Goal: Task Accomplishment & Management: Manage account settings

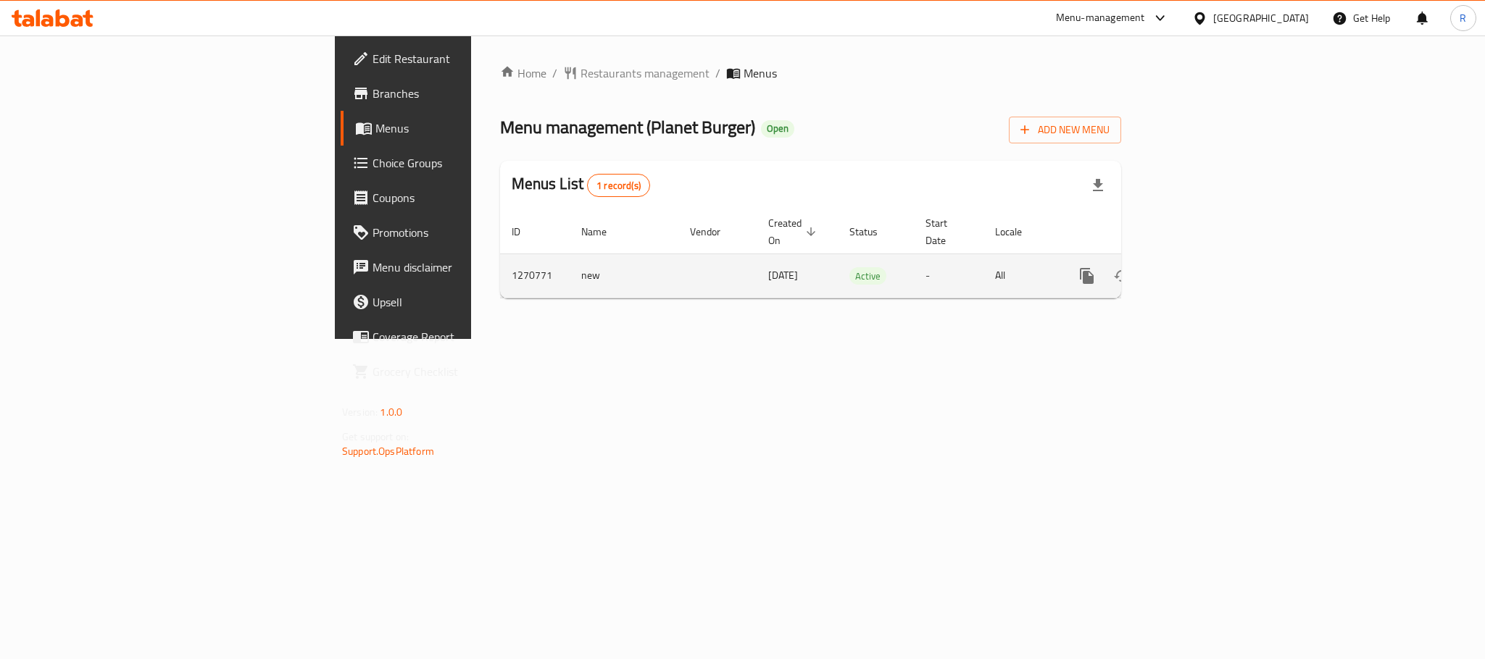
click at [1200, 268] on icon "enhanced table" at bounding box center [1190, 275] width 17 height 17
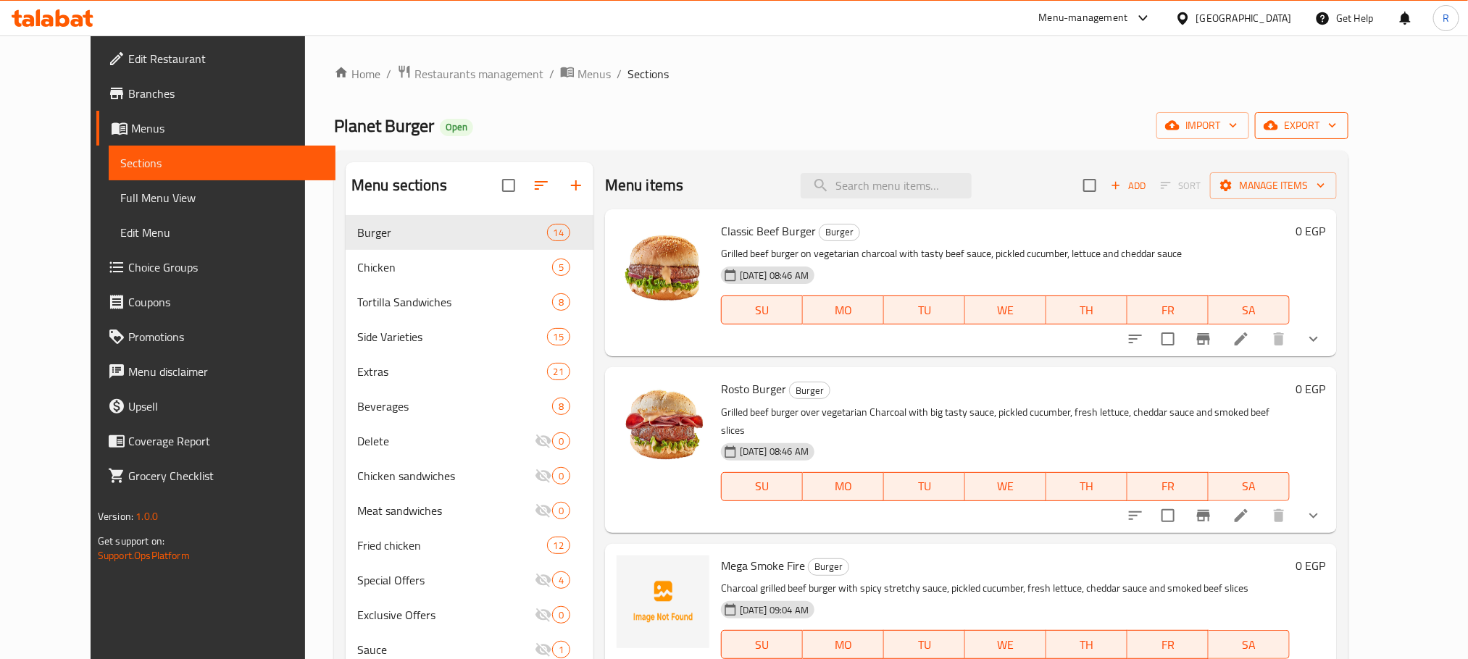
click at [1337, 118] on span "export" at bounding box center [1301, 126] width 70 height 18
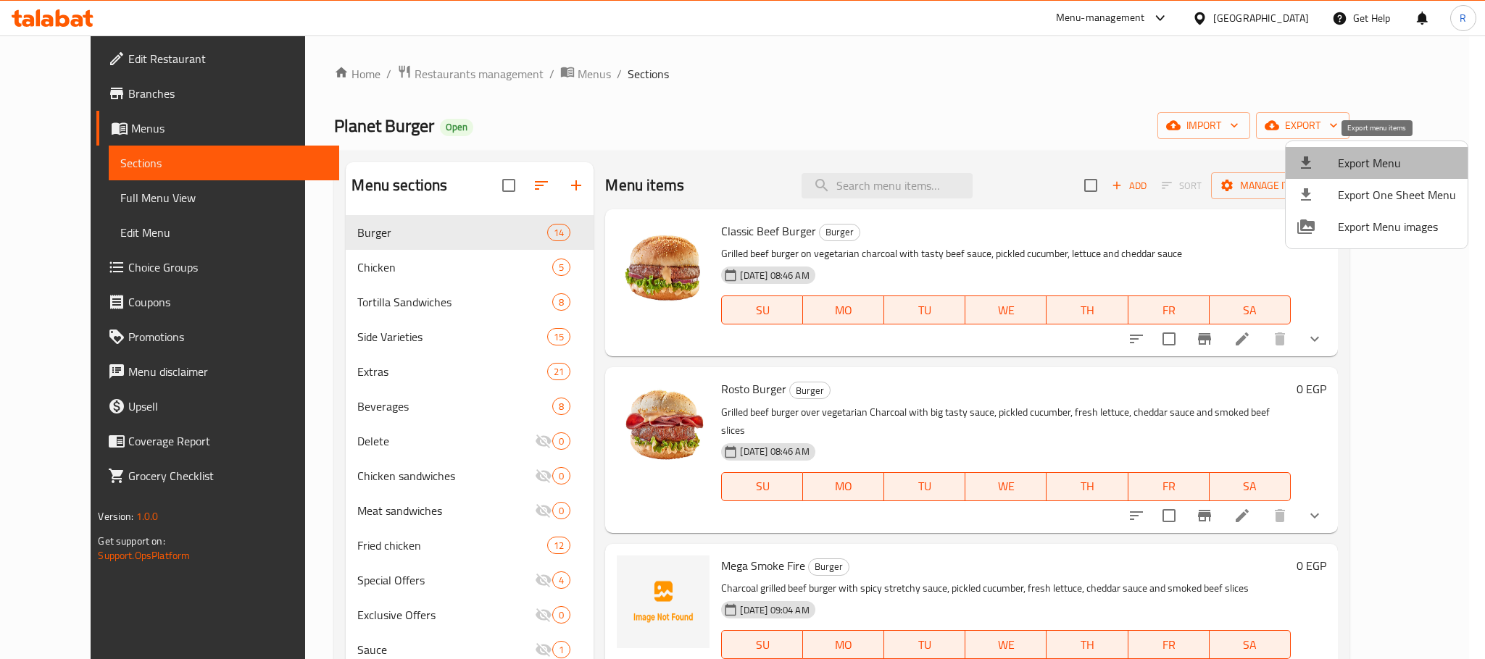
click at [1355, 166] on span "Export Menu" at bounding box center [1396, 162] width 118 height 17
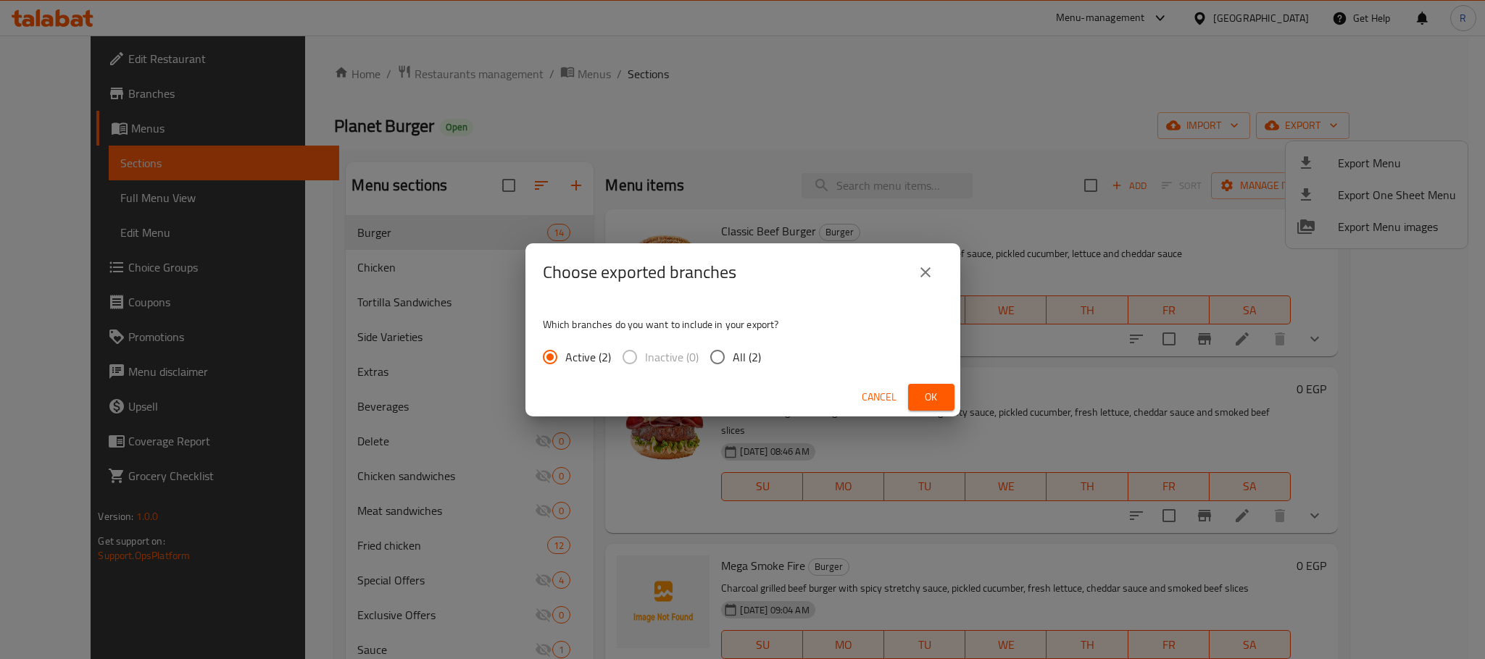
click at [769, 363] on div "Active (2) Inactive (0) All (2)" at bounding box center [658, 357] width 230 height 30
click at [744, 352] on span "All (2)" at bounding box center [747, 357] width 28 height 17
click at [733, 352] on input "All (2)" at bounding box center [717, 357] width 30 height 30
radio input "true"
click at [933, 393] on span "Ok" at bounding box center [930, 397] width 23 height 18
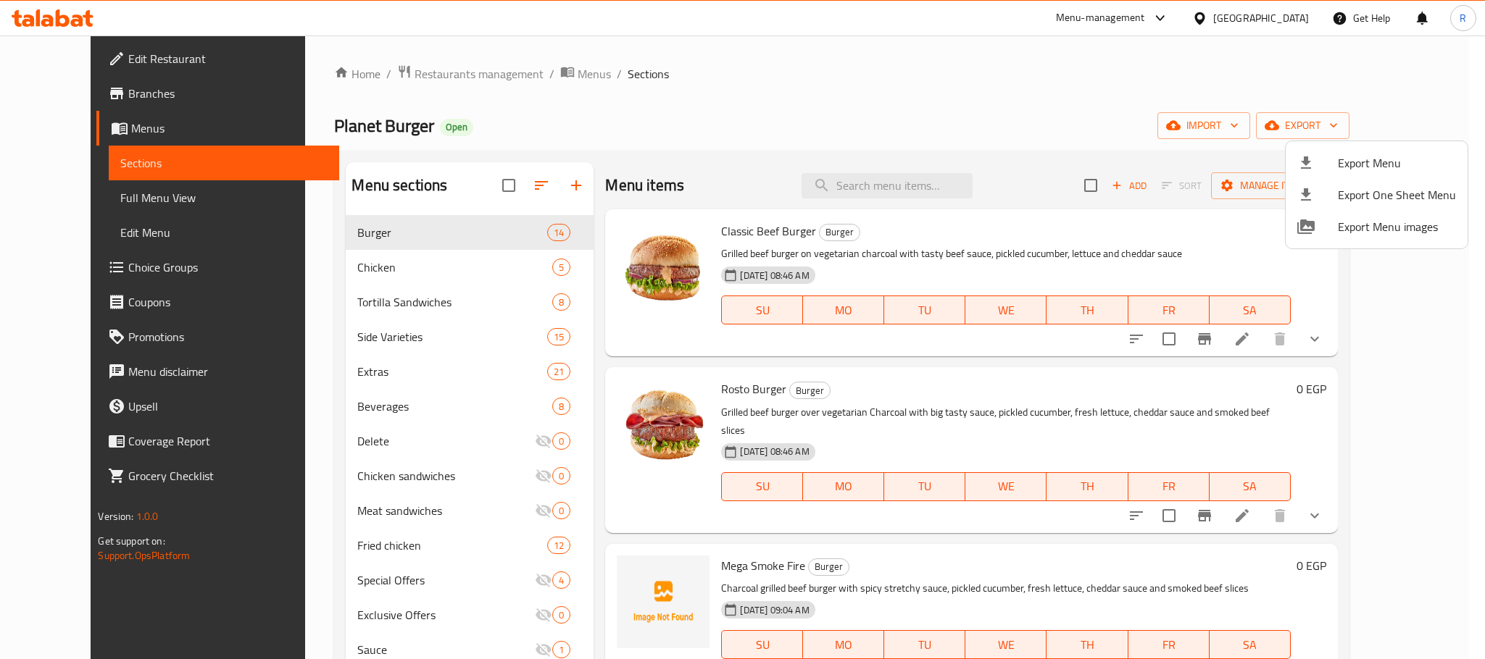
click at [954, 185] on div at bounding box center [742, 329] width 1485 height 659
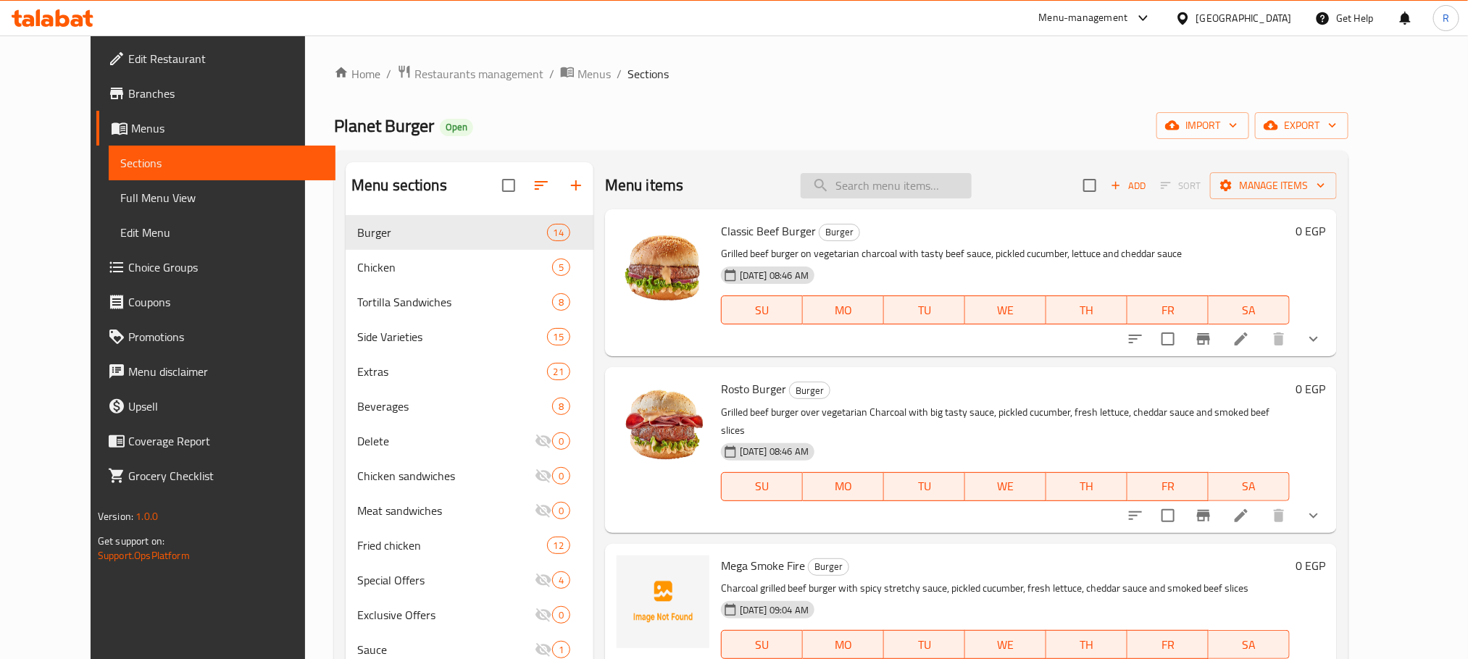
click at [917, 183] on input "search" at bounding box center [886, 185] width 171 height 25
paste input "دبل بلانتأى"
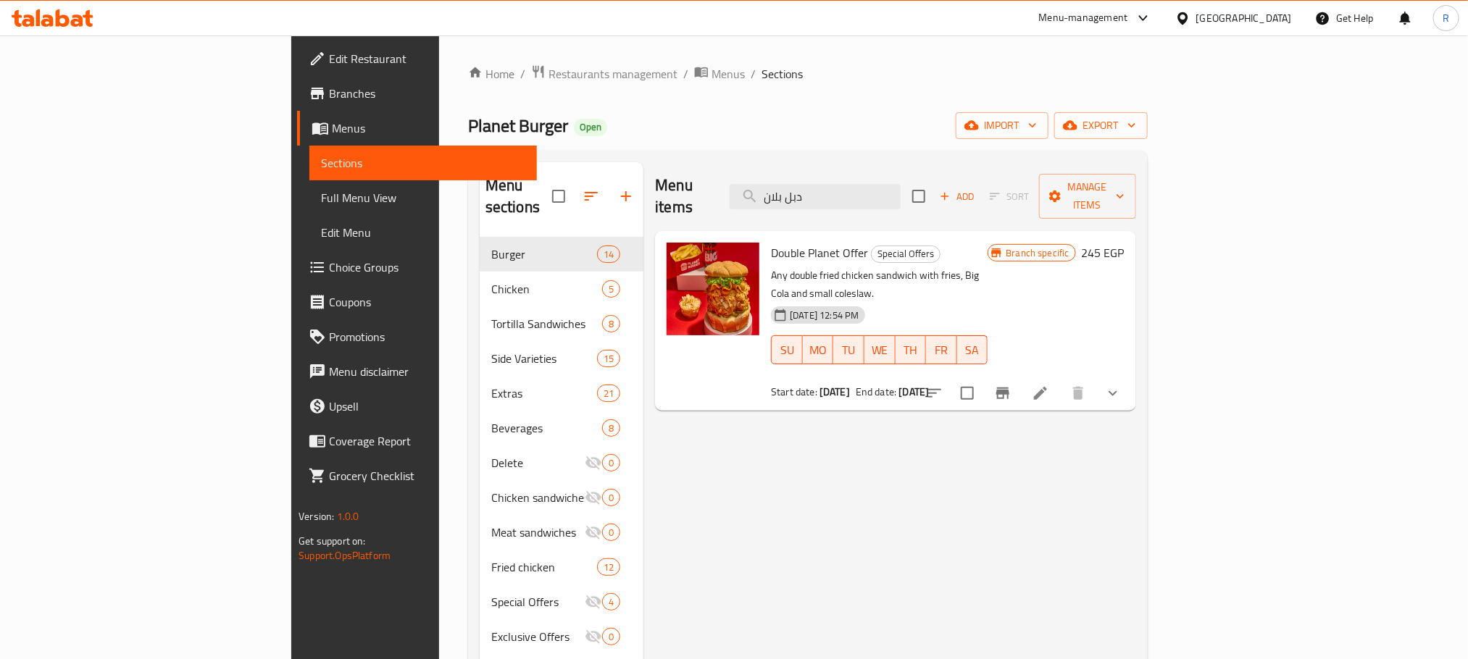
click at [918, 204] on div "Menu items دبل بلان Add Sort Manage items" at bounding box center [895, 196] width 480 height 69
click at [901, 185] on input "دبل بلان" at bounding box center [815, 196] width 171 height 25
paste input "ميجا"
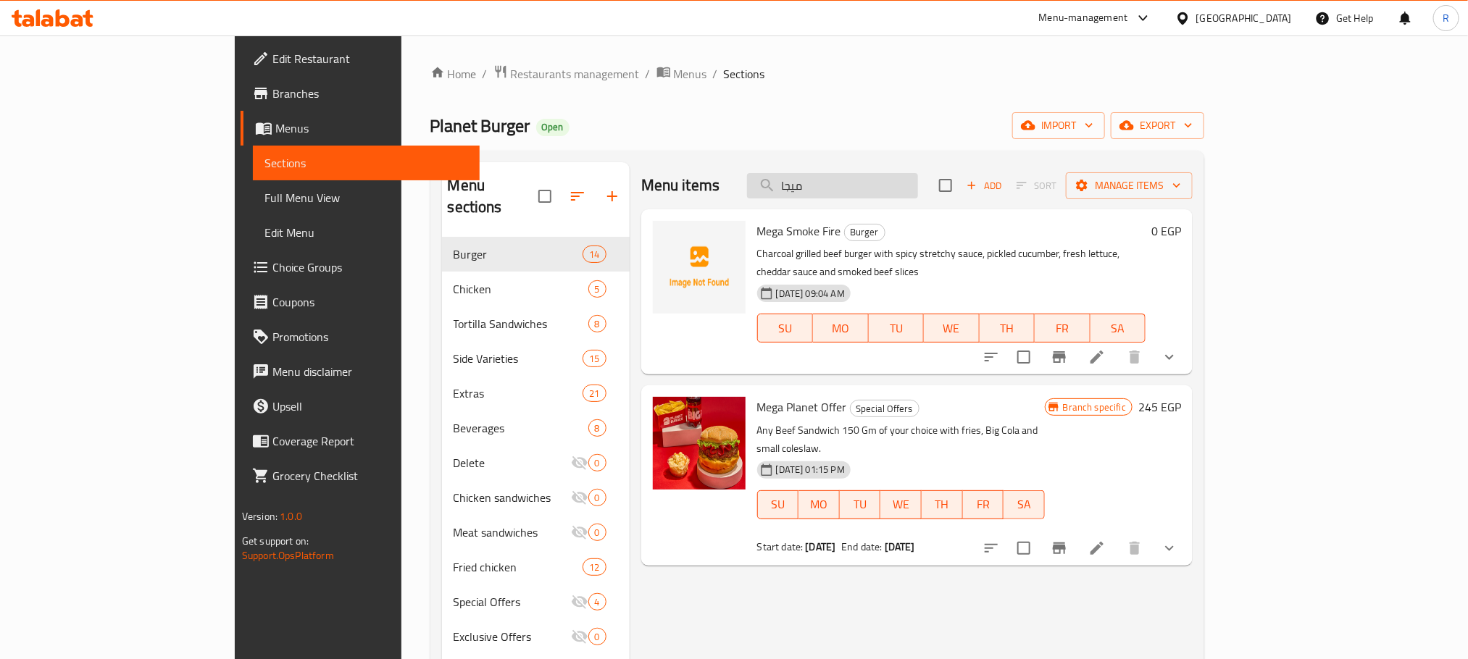
click at [909, 193] on input "ميجا" at bounding box center [832, 185] width 171 height 25
paste input "بلانت دويتوأى"
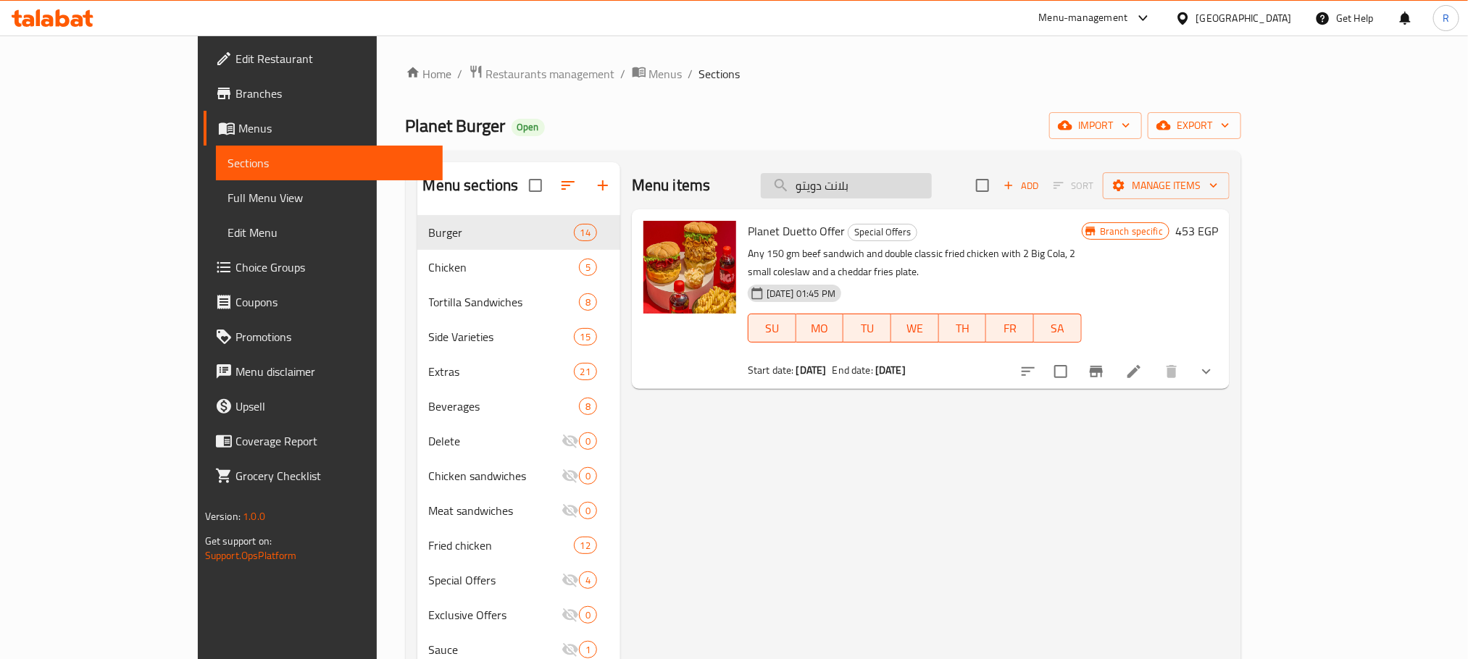
click at [932, 193] on input "بلانت دويتو" at bounding box center [846, 185] width 171 height 25
paste input "يرأى"
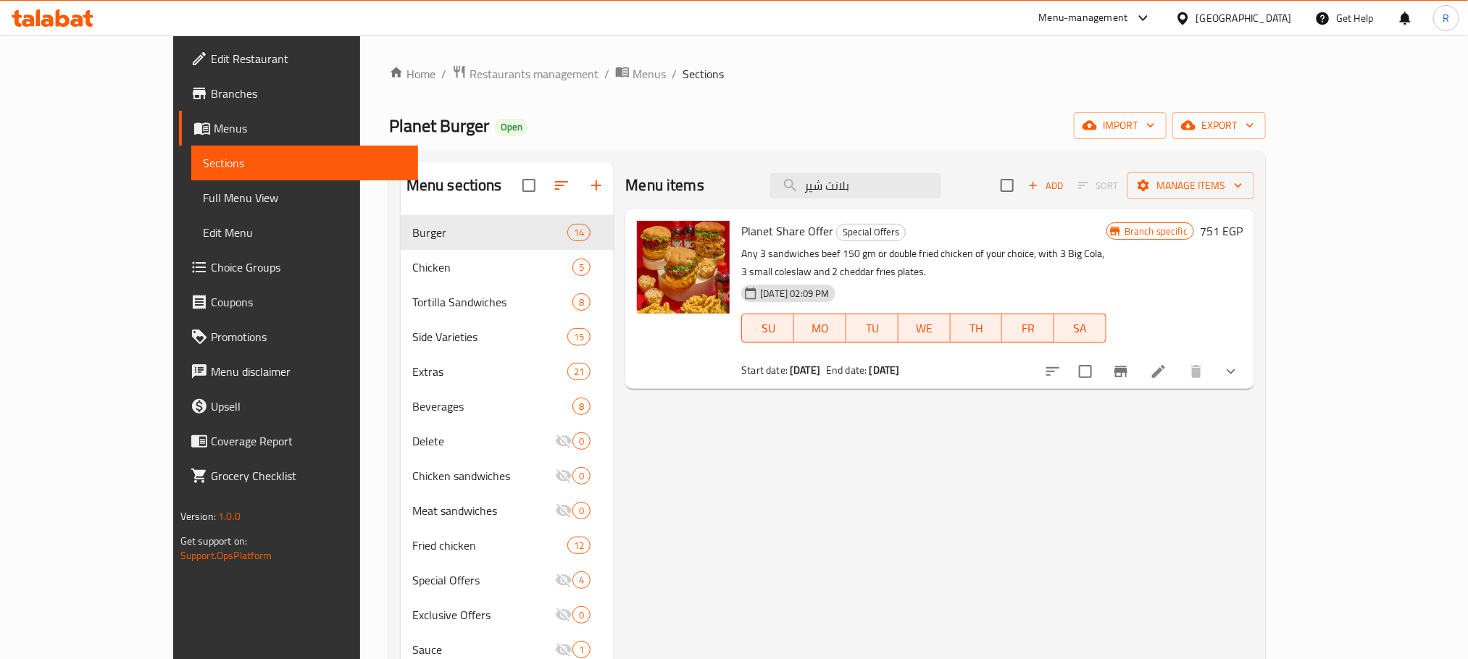
type input "بلانت شير"
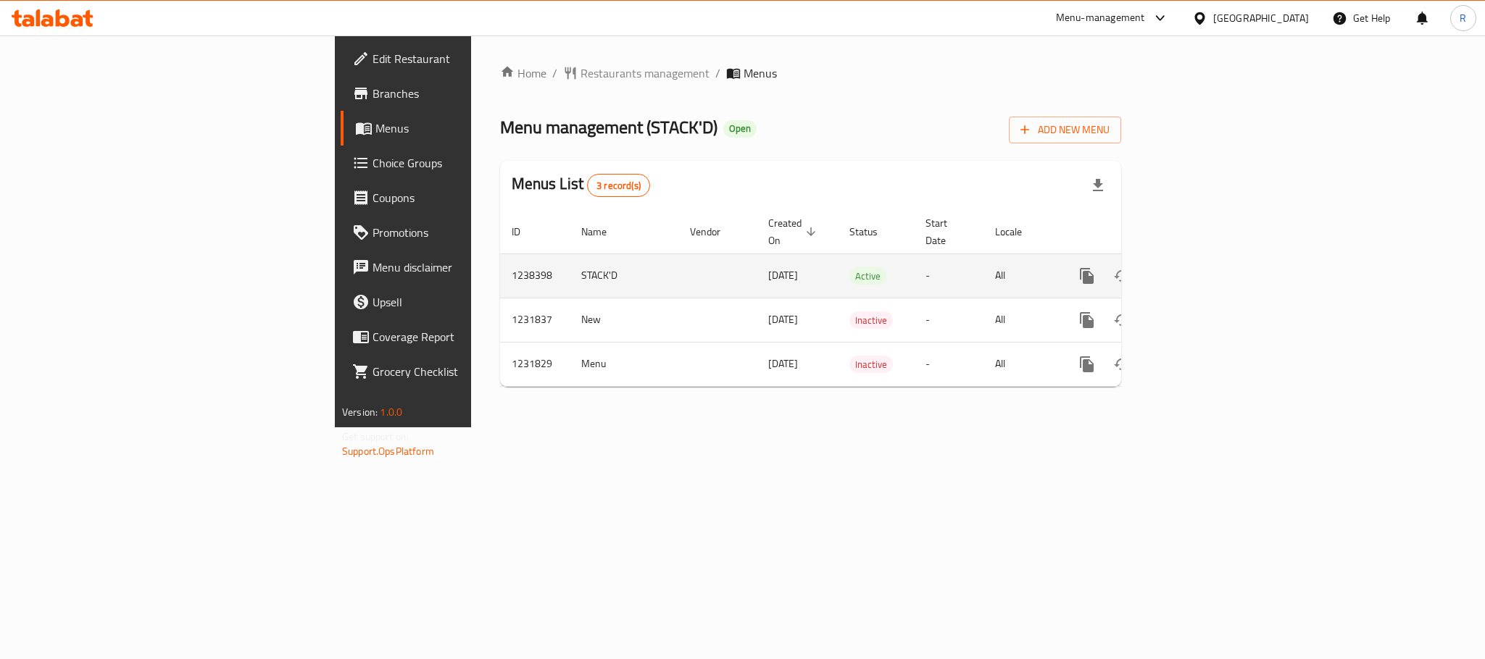
click at [1200, 268] on icon "enhanced table" at bounding box center [1190, 275] width 17 height 17
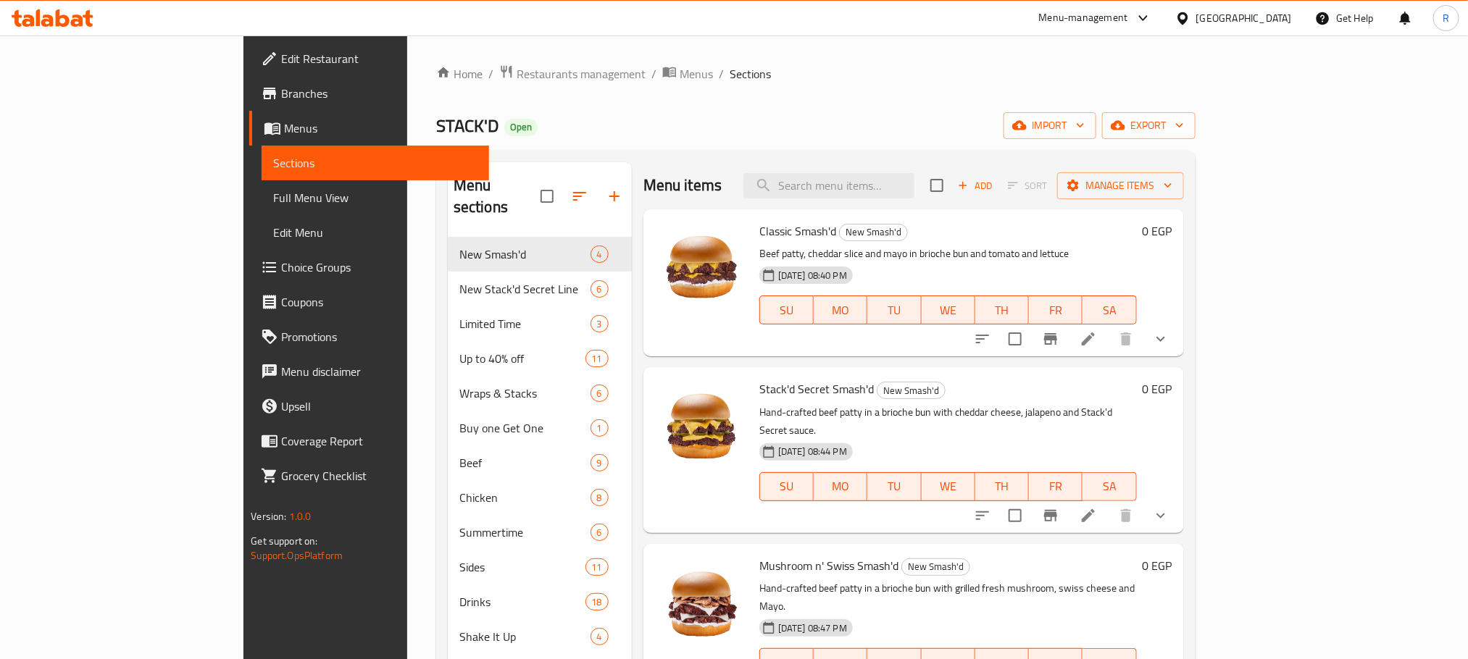
click at [903, 172] on div "Menu items Add Sort Manage items" at bounding box center [913, 185] width 541 height 47
click at [893, 185] on input "search" at bounding box center [828, 185] width 171 height 25
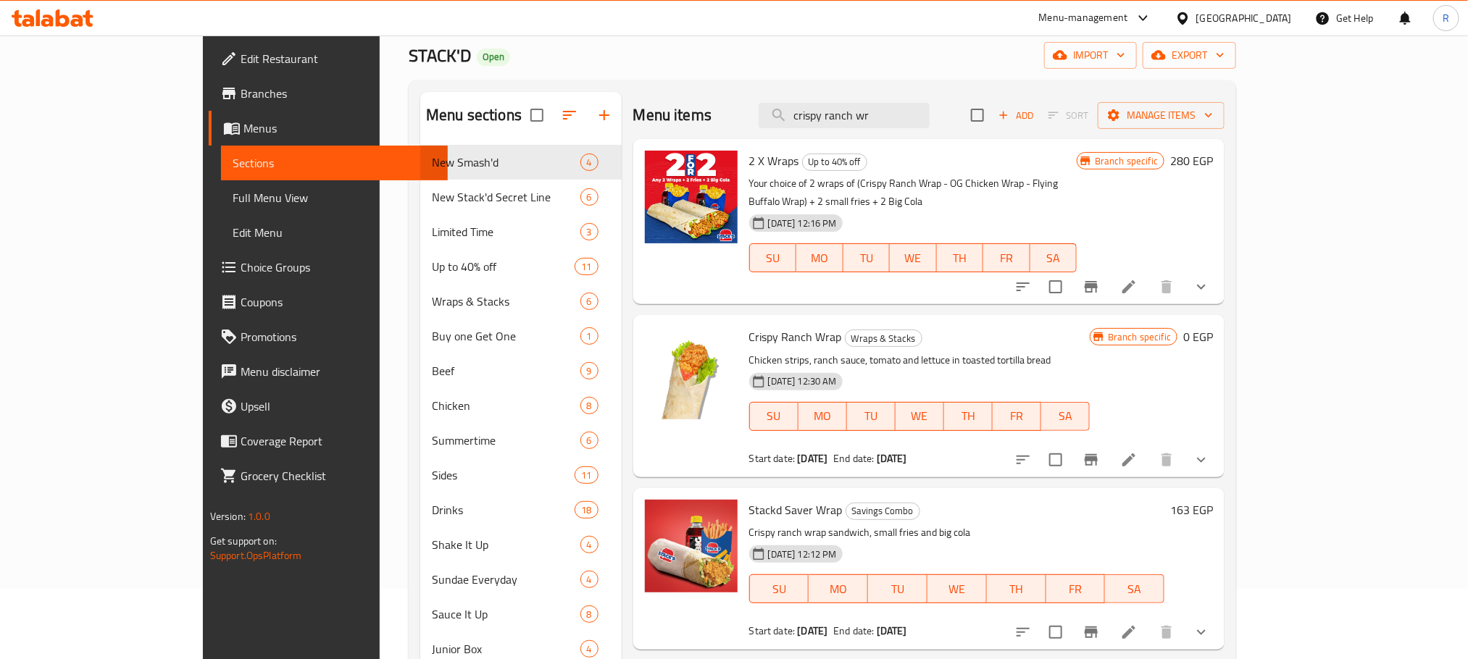
scroll to position [109, 0]
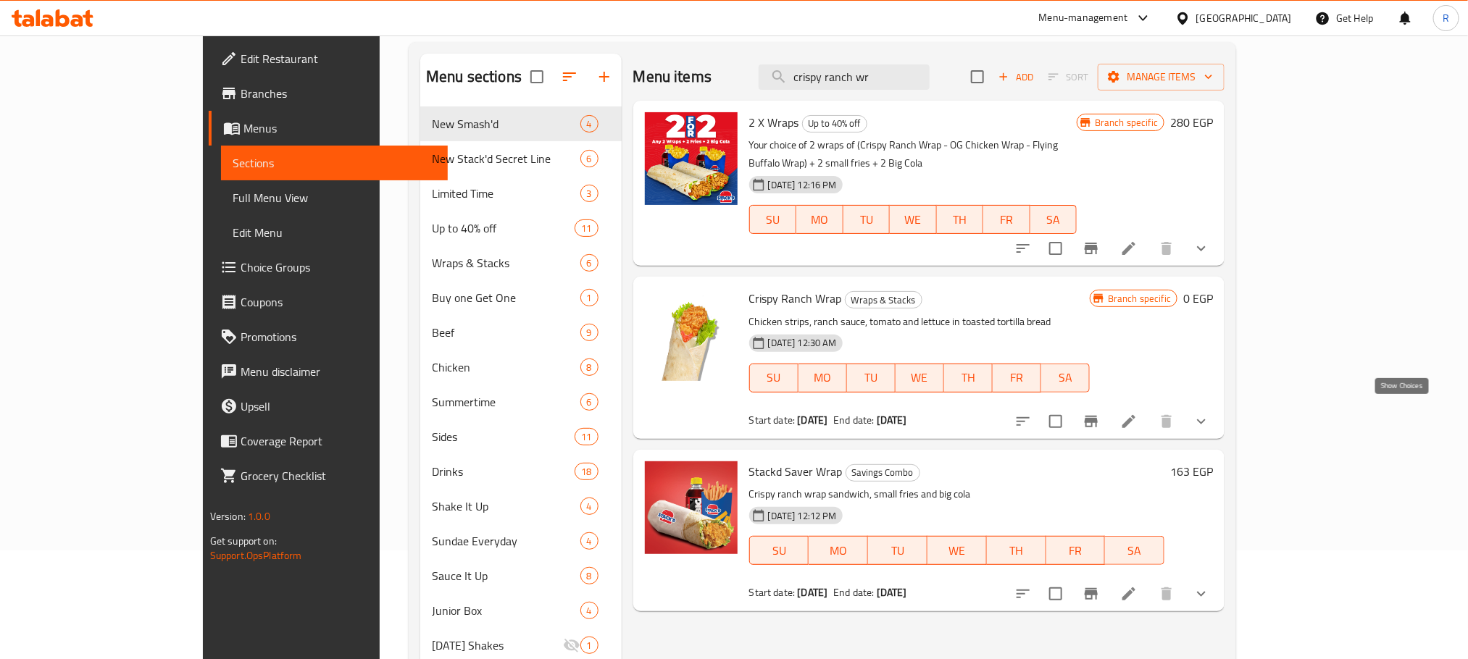
type input "crispy ranch wr"
click at [1210, 420] on icon "show more" at bounding box center [1201, 421] width 17 height 17
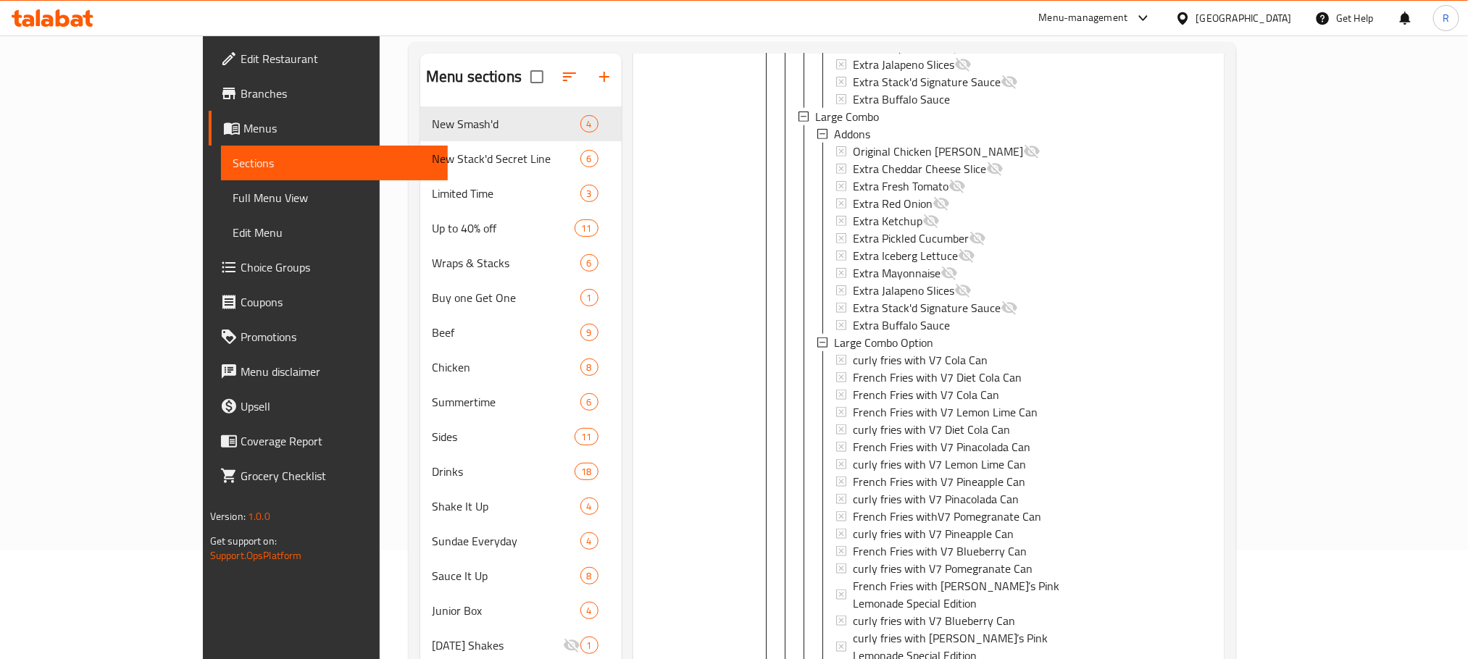
scroll to position [217, 0]
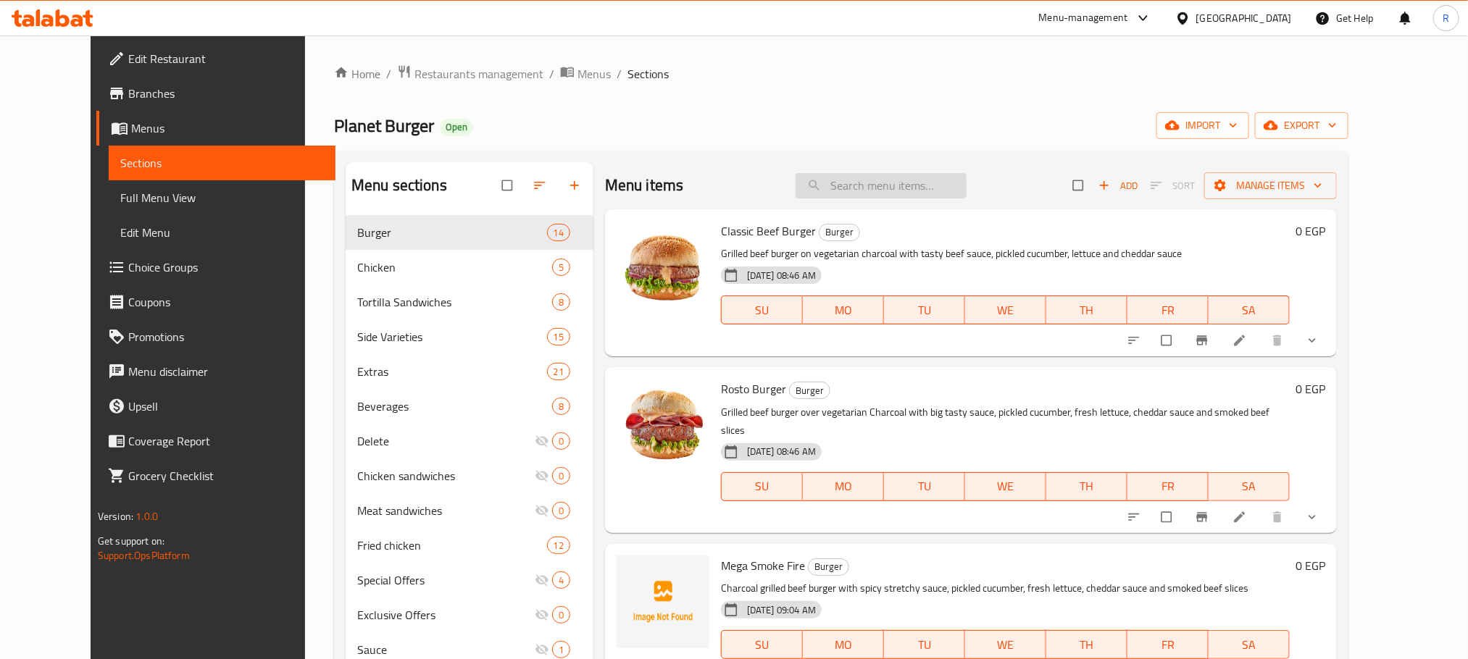
click at [892, 198] on input "search" at bounding box center [881, 185] width 171 height 25
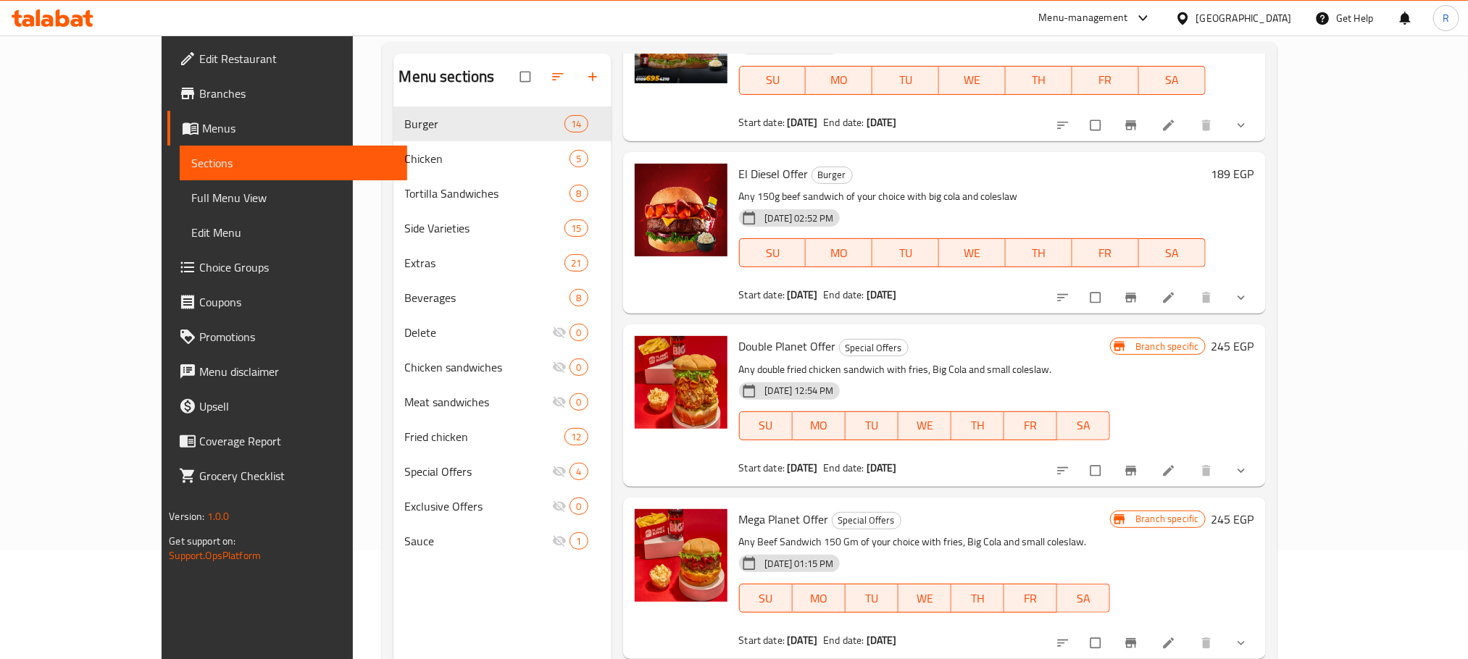
scroll to position [1087, 0]
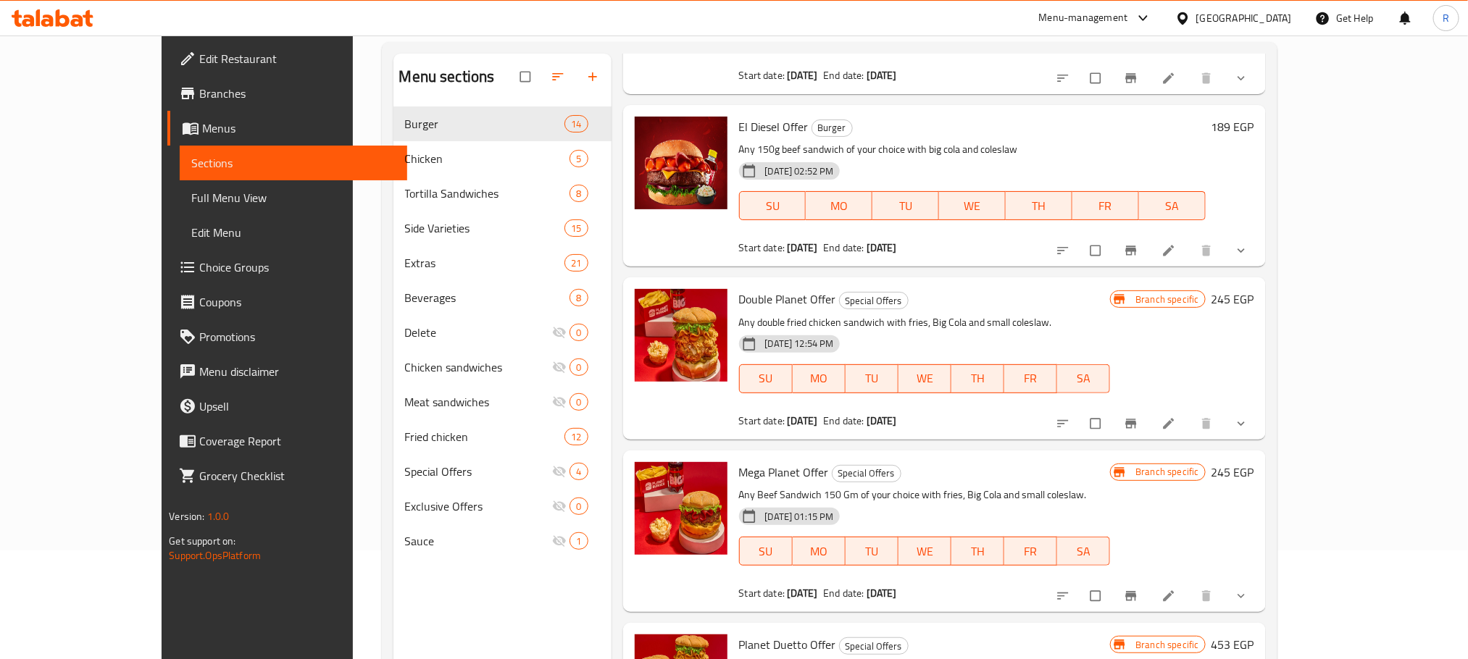
type input "offer"
click at [1141, 422] on span "Branch-specific-item" at bounding box center [1132, 424] width 17 height 14
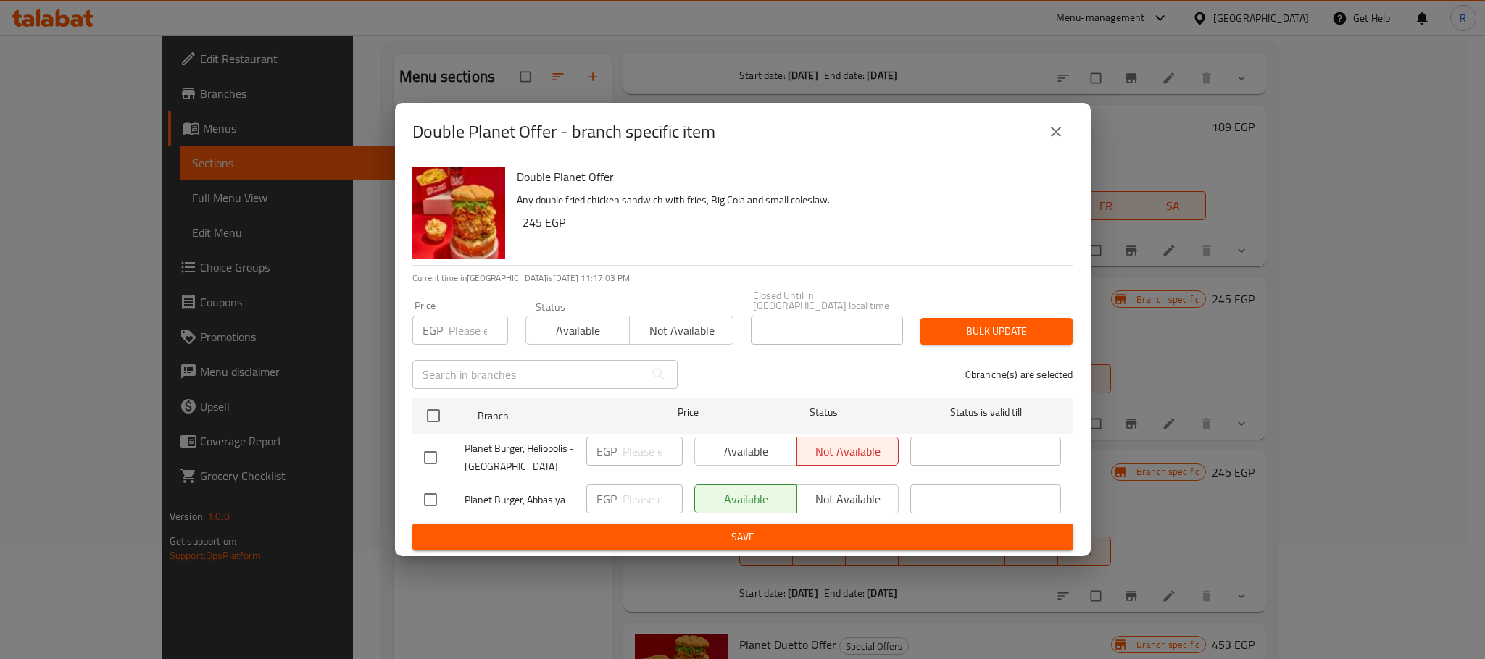
click at [435, 120] on h2 "Double Planet Offer - branch specific item" at bounding box center [563, 131] width 303 height 23
drag, startPoint x: 435, startPoint y: 116, endPoint x: 535, endPoint y: 117, distance: 100.0
click at [533, 120] on h2 "Double Planet Offer - branch specific item" at bounding box center [563, 131] width 303 height 23
copy h2 "Double Planet Offer"
click at [1051, 127] on icon "close" at bounding box center [1056, 132] width 10 height 10
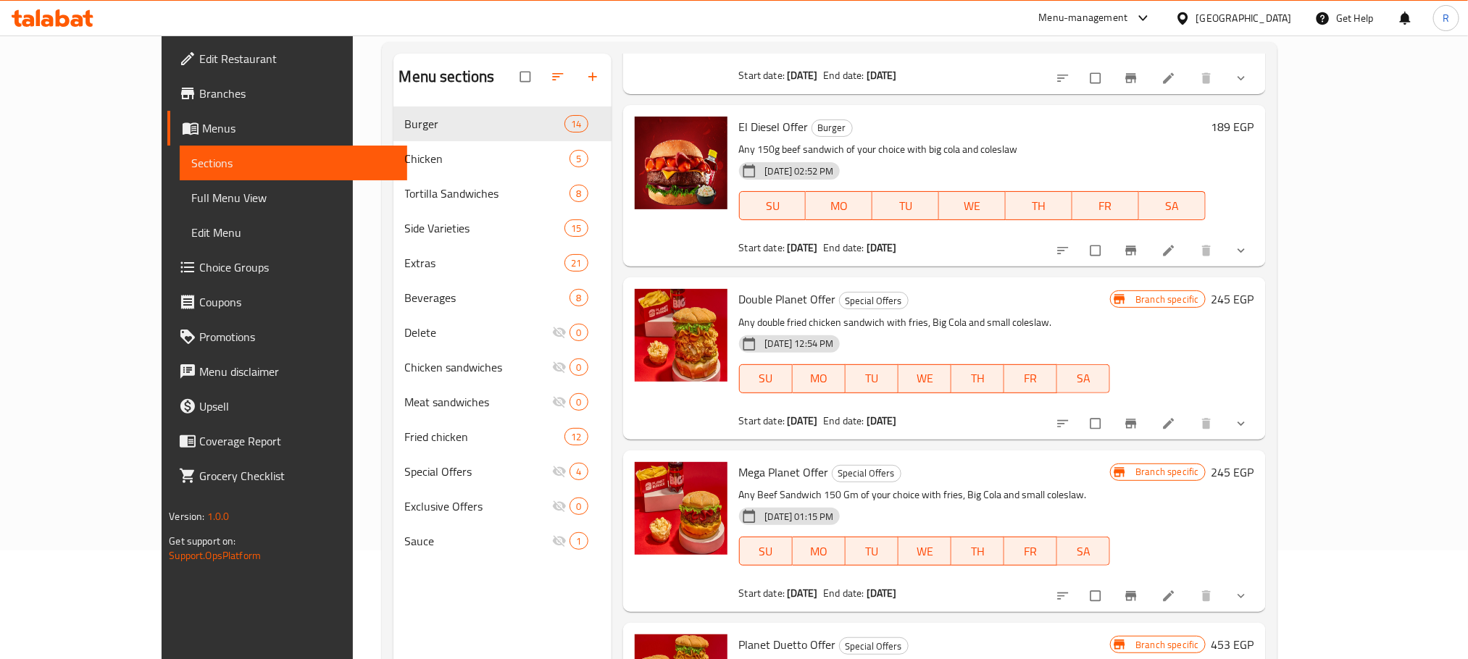
click at [1248, 420] on icon "show more" at bounding box center [1241, 424] width 14 height 14
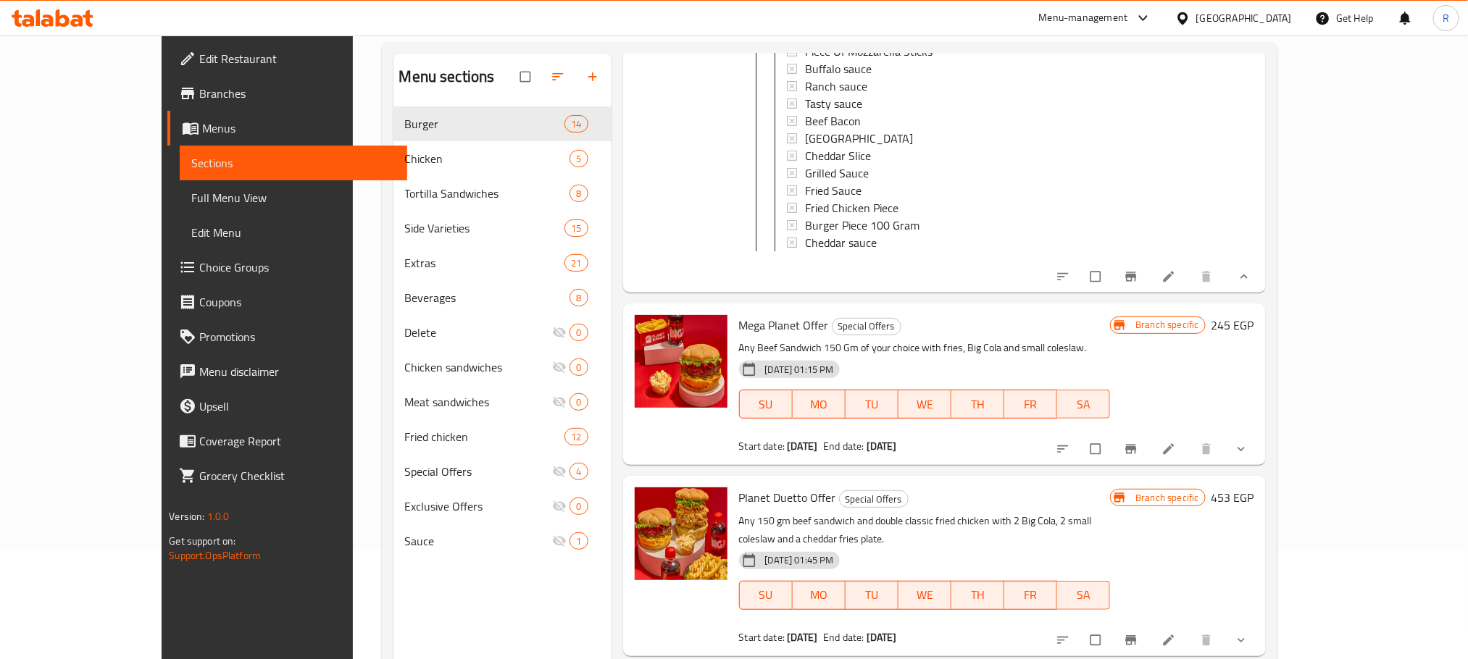
scroll to position [1630, 0]
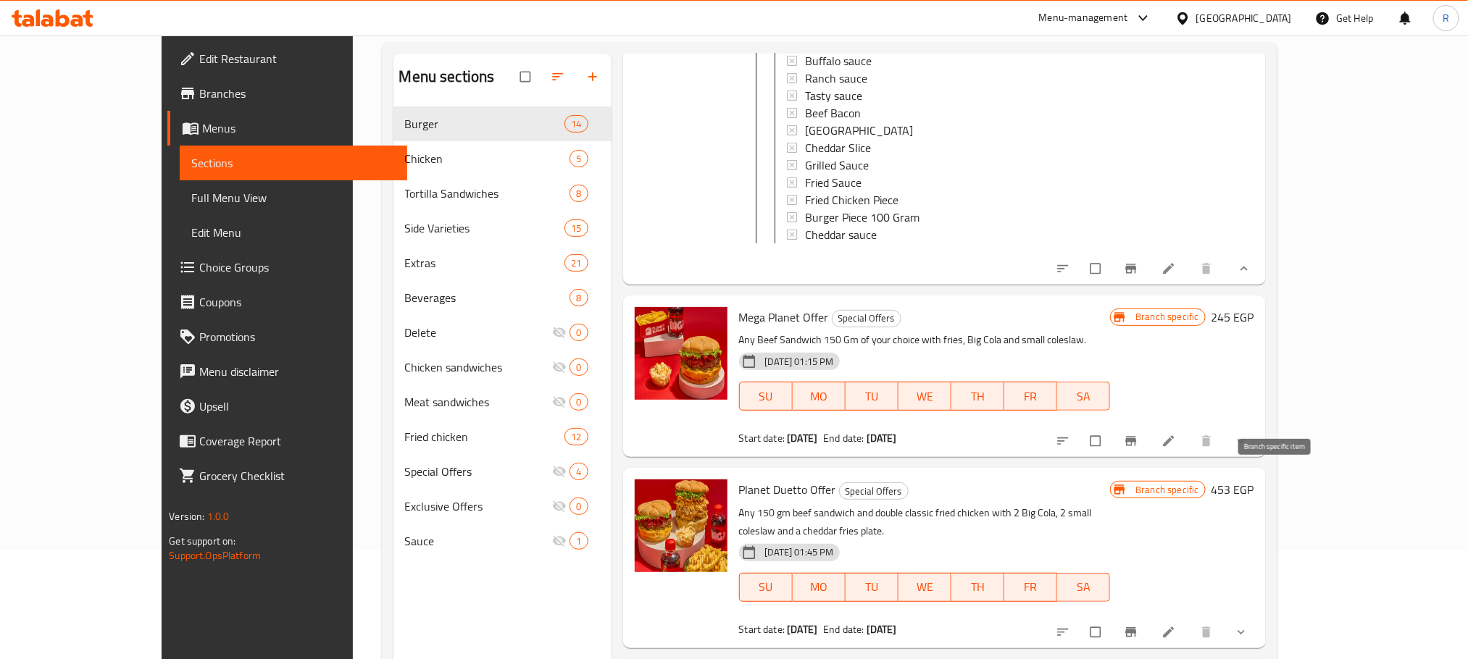
click at [1136, 446] on icon "Branch-specific-item" at bounding box center [1130, 440] width 11 height 9
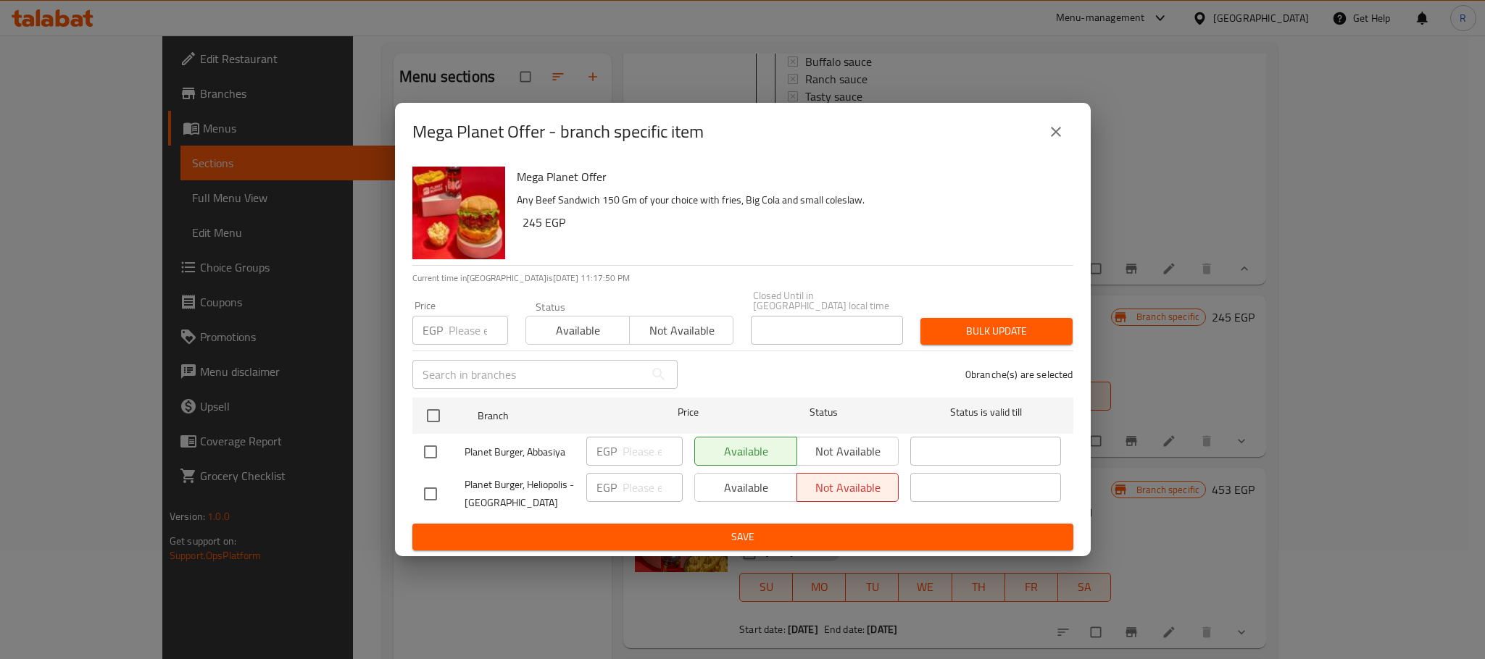
click at [1042, 124] on button "close" at bounding box center [1055, 131] width 35 height 35
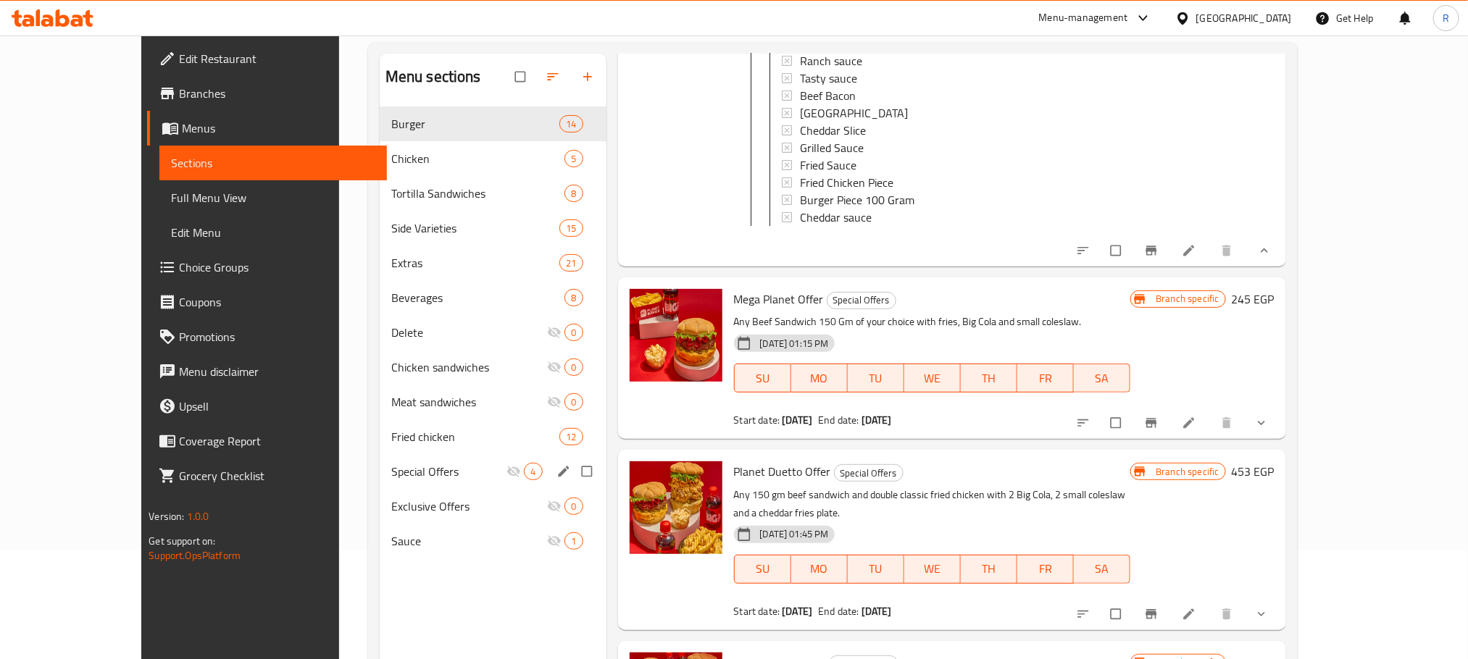
click at [391, 480] on span "Special Offers" at bounding box center [449, 471] width 116 height 17
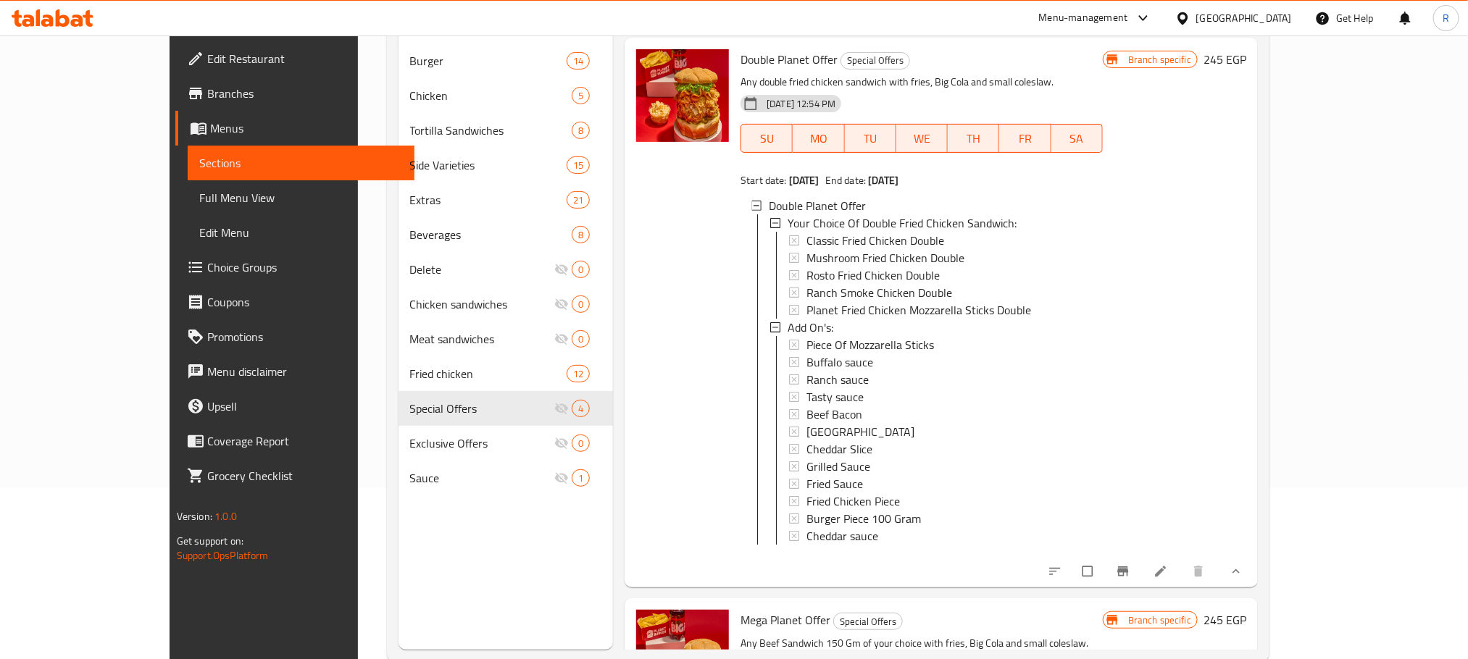
scroll to position [204, 0]
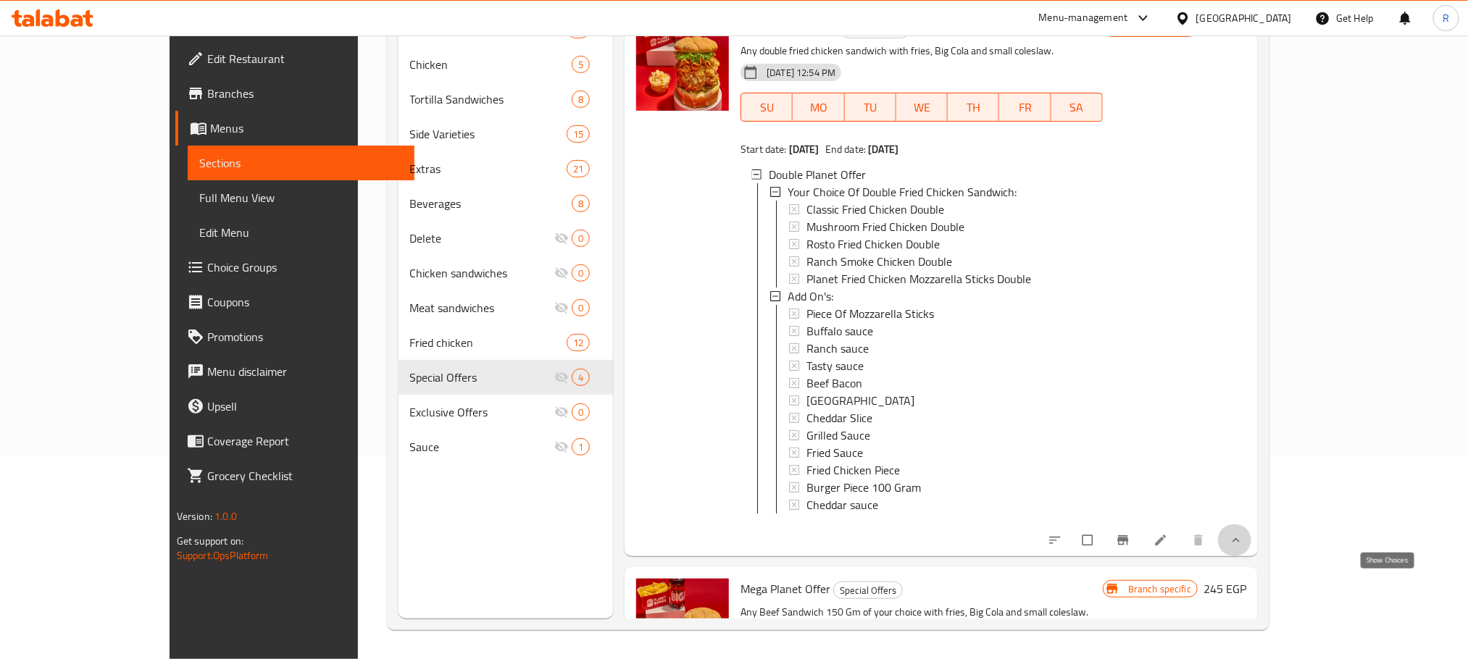
click at [1240, 543] on icon "show more" at bounding box center [1235, 540] width 7 height 4
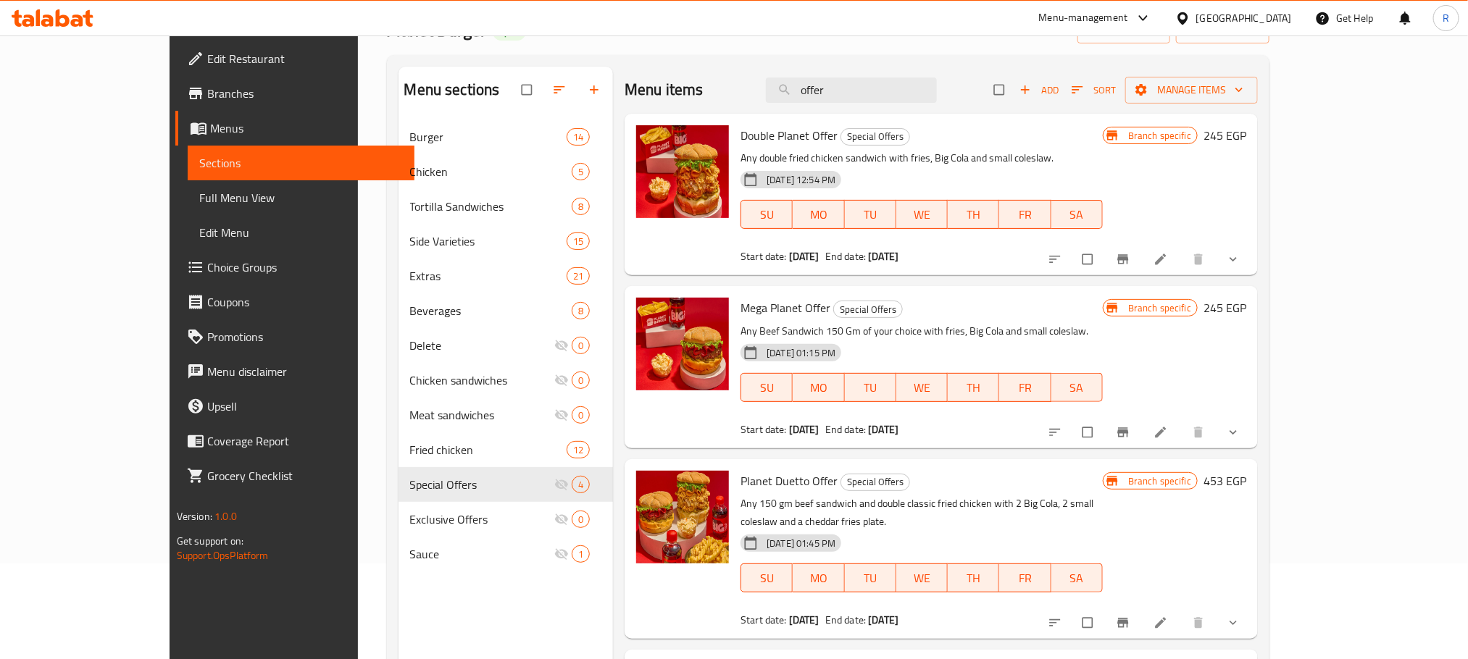
scroll to position [104, 0]
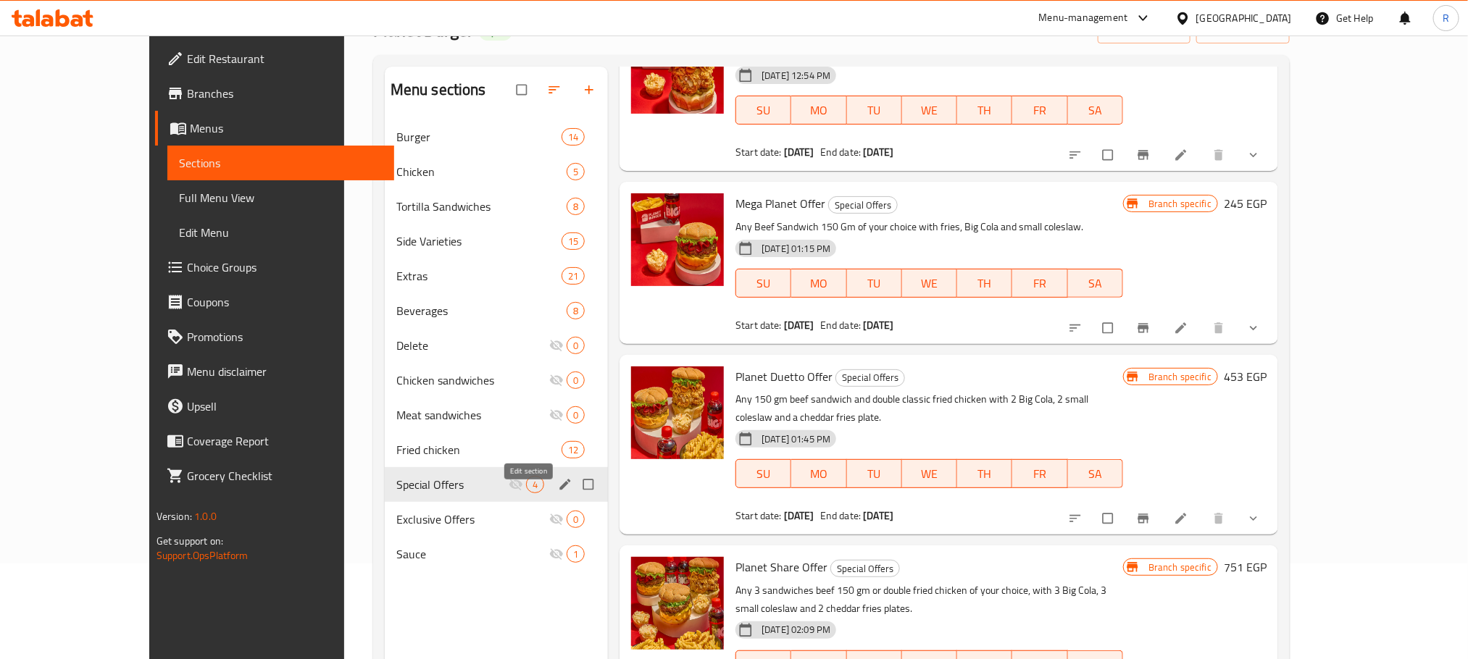
click at [558, 492] on icon "edit" at bounding box center [565, 484] width 14 height 14
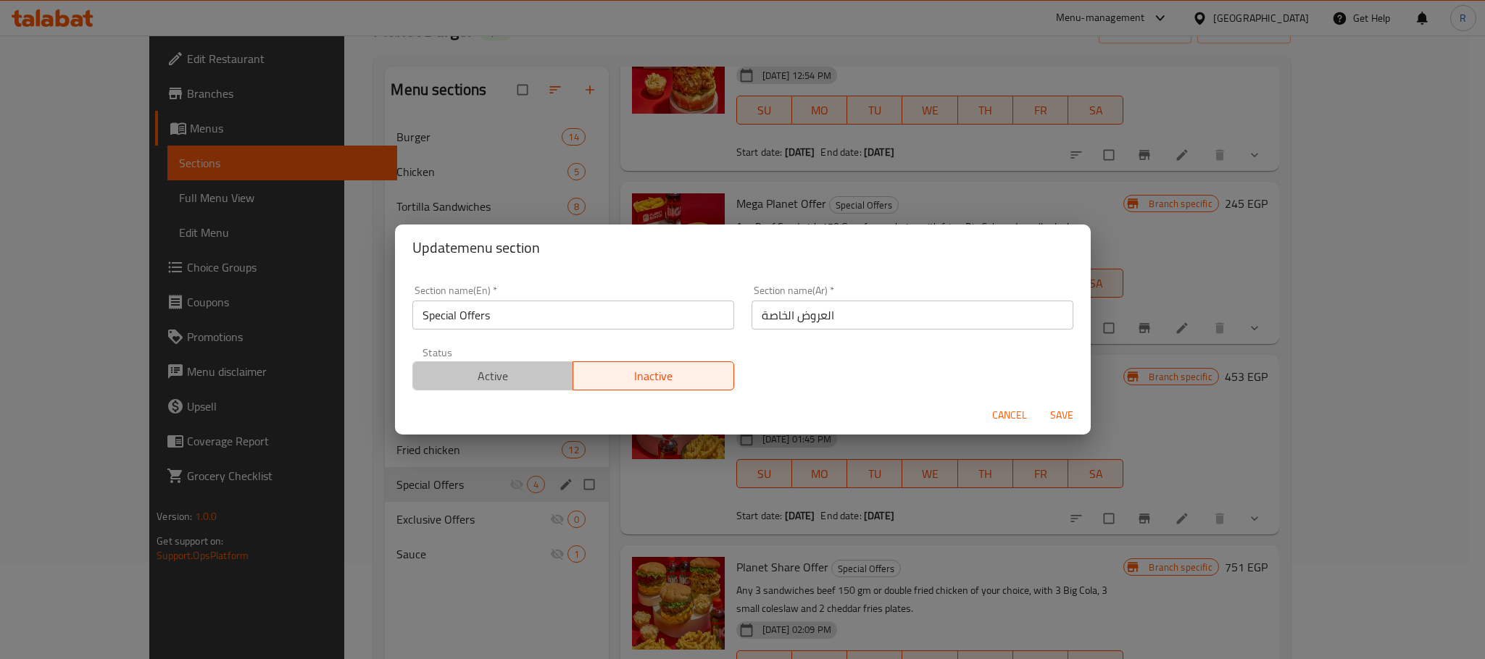
click at [522, 374] on span "Active" at bounding box center [493, 376] width 149 height 21
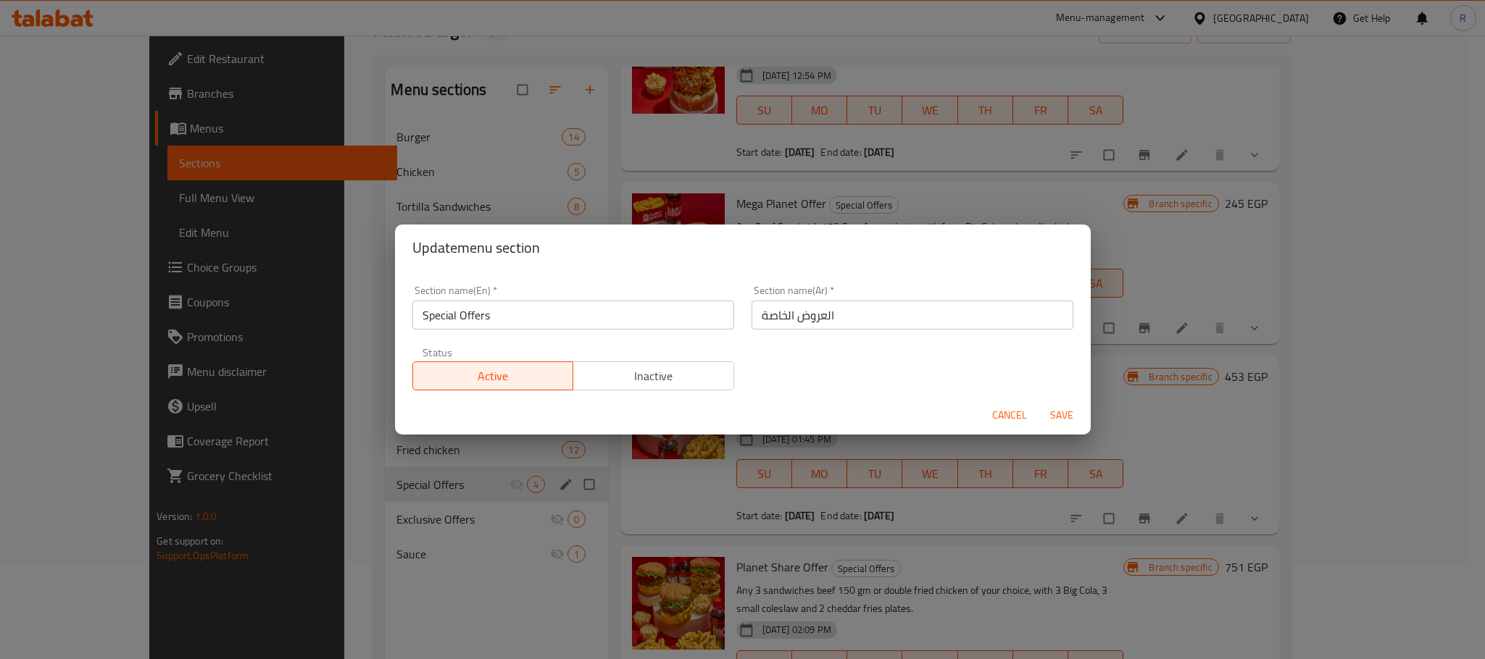
click at [1064, 418] on span "Save" at bounding box center [1061, 415] width 35 height 18
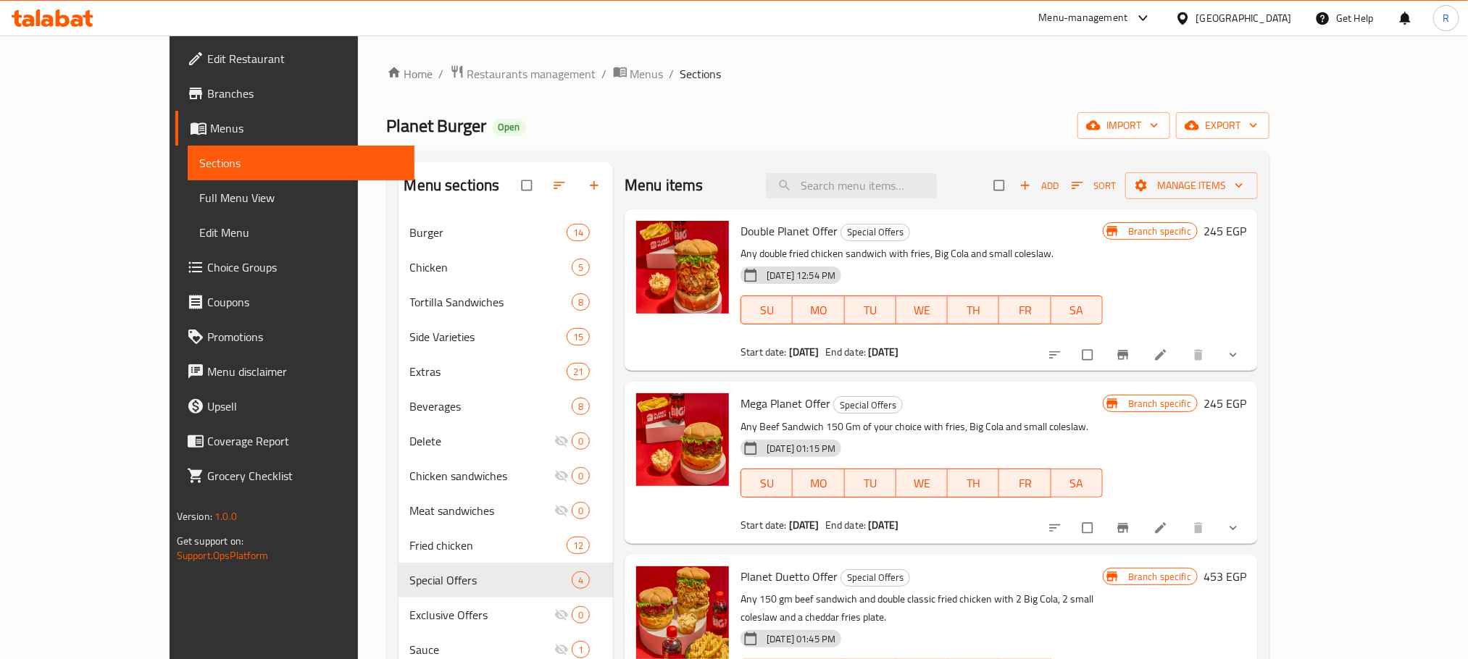
click at [740, 235] on span "Double Planet Offer" at bounding box center [788, 231] width 97 height 22
drag, startPoint x: 709, startPoint y: 235, endPoint x: 792, endPoint y: 235, distance: 83.3
click at [792, 235] on span "Double Planet Offer" at bounding box center [788, 231] width 97 height 22
copy span "Double Planet Offer"
click at [820, 77] on ol "Home / Restaurants management / Menus / Sections" at bounding box center [828, 73] width 883 height 19
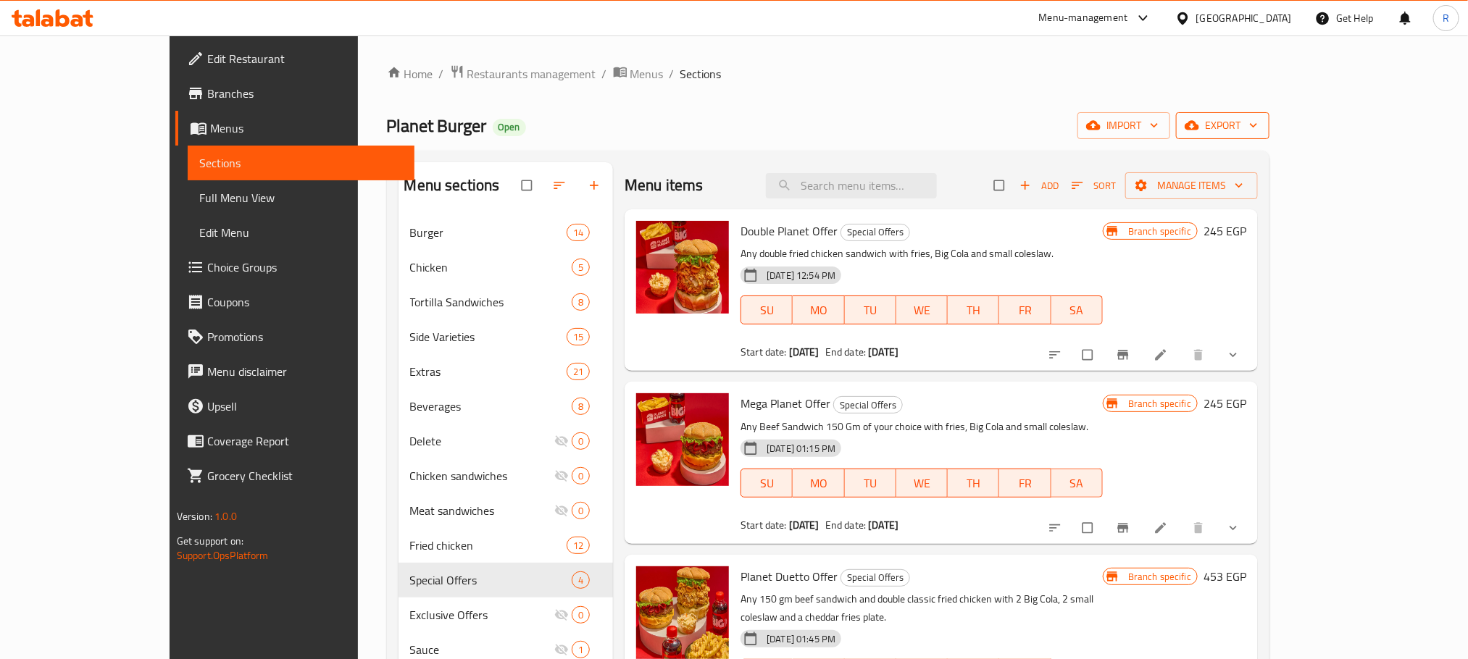
click at [1258, 122] on span "export" at bounding box center [1223, 126] width 70 height 18
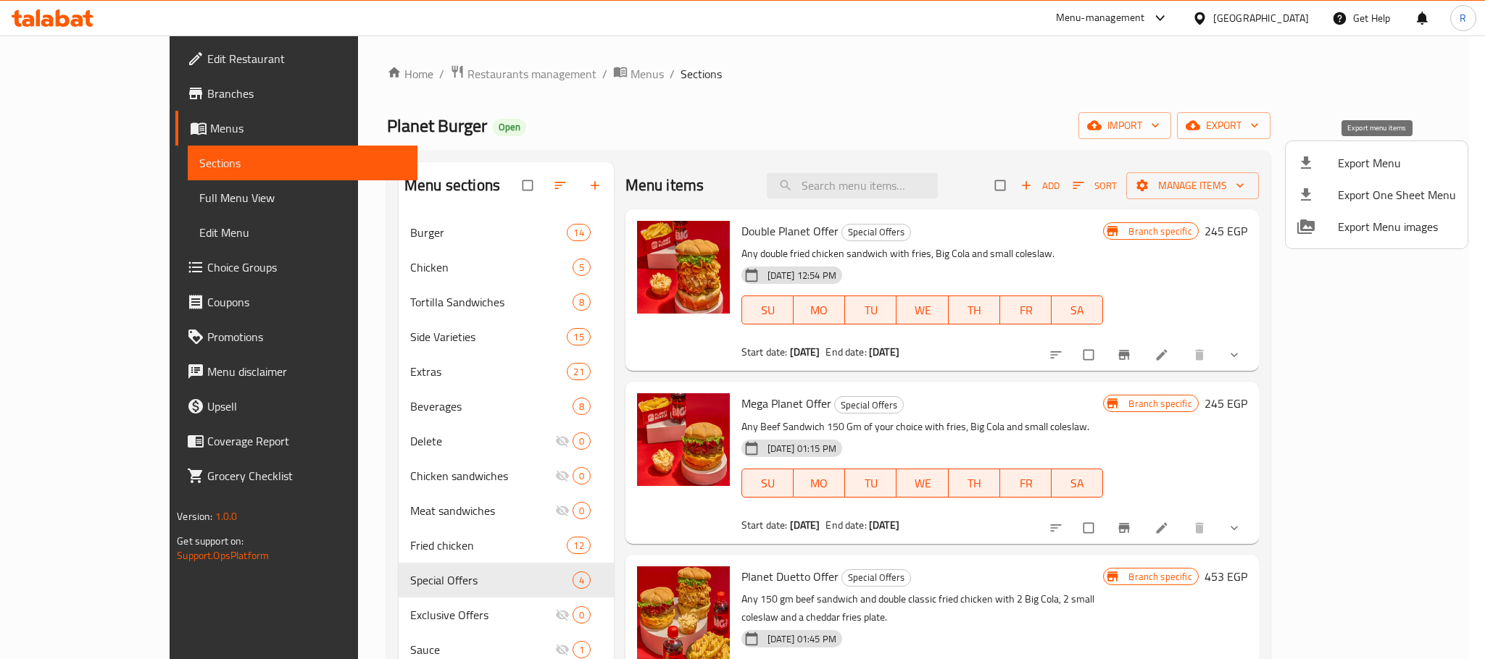
click at [1356, 170] on span "Export Menu" at bounding box center [1396, 162] width 118 height 17
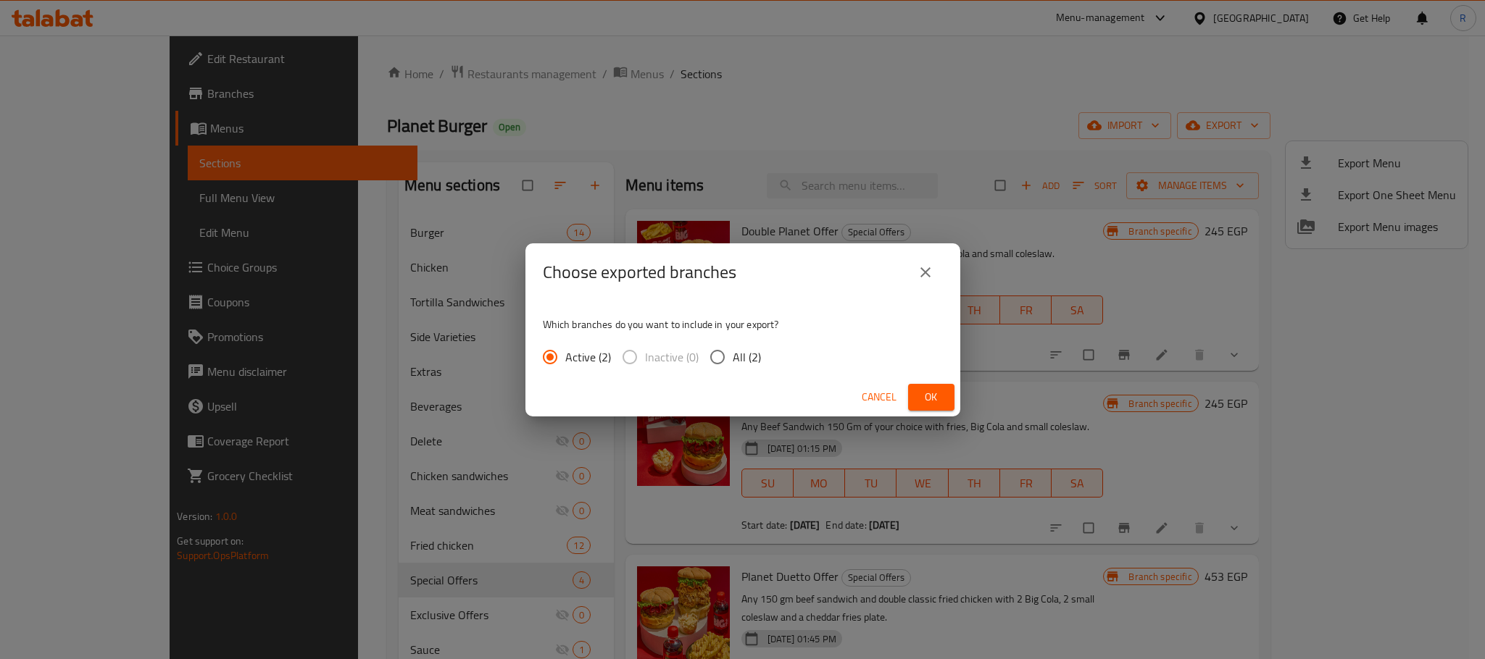
click at [924, 391] on span "Ok" at bounding box center [930, 397] width 23 height 18
